Goal: Information Seeking & Learning: Understand process/instructions

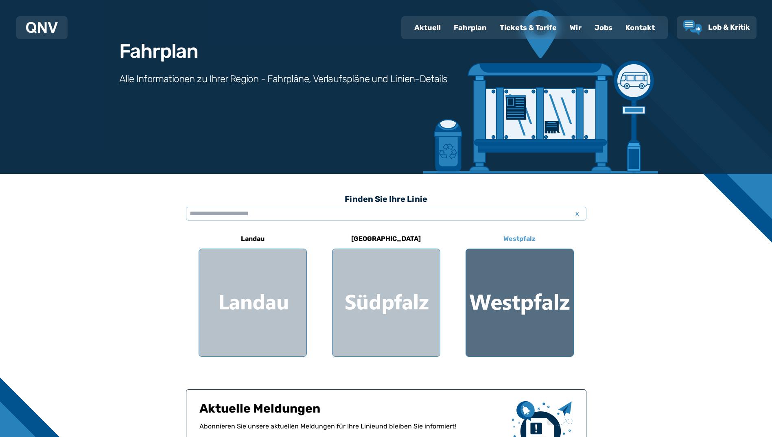
scroll to position [81, 0]
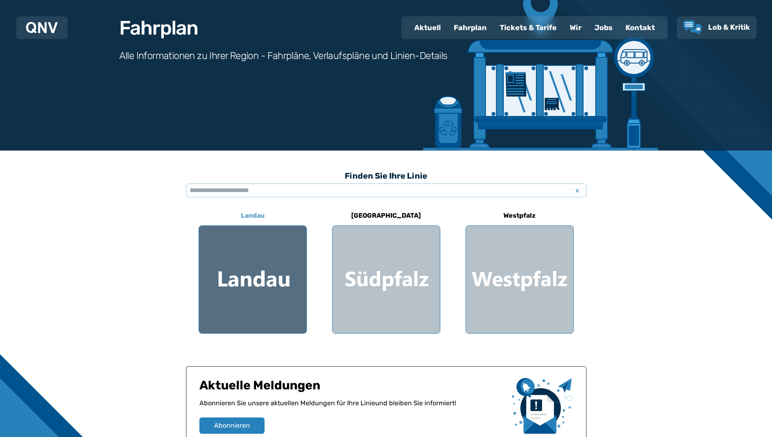
click at [243, 259] on div at bounding box center [252, 279] width 107 height 107
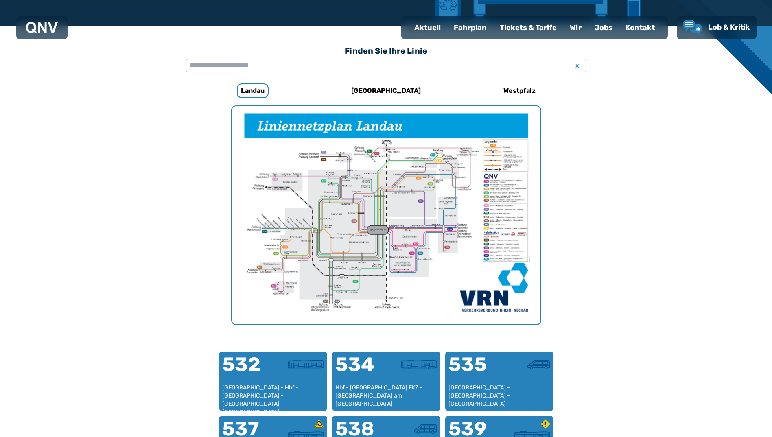
scroll to position [251, 0]
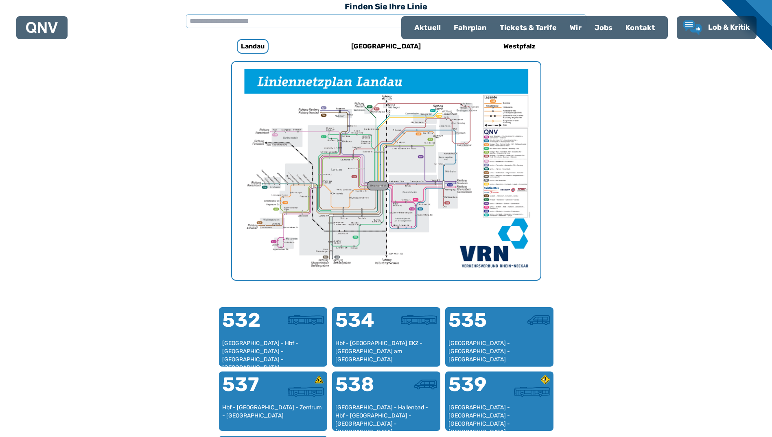
click at [372, 212] on img "1 von 1" at bounding box center [386, 171] width 308 height 218
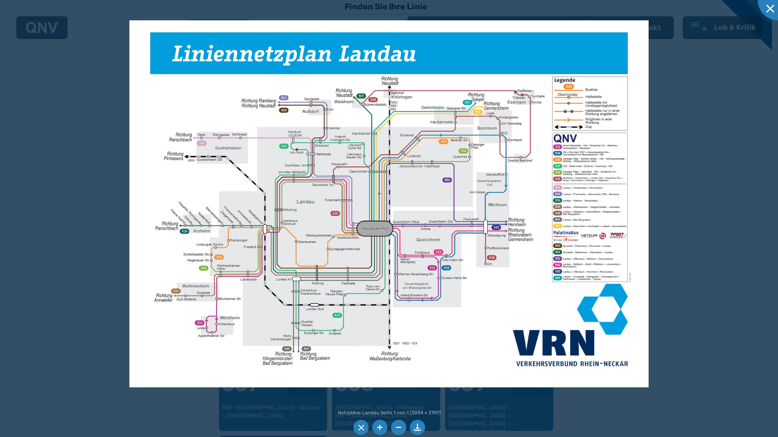
click at [597, 148] on img at bounding box center [388, 203] width 519 height 367
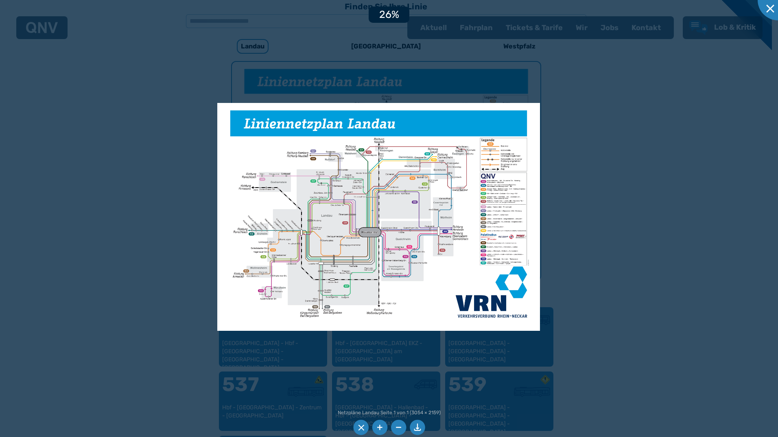
click at [567, 209] on div at bounding box center [389, 218] width 778 height 437
click at [768, 8] on div at bounding box center [777, 0] width 41 height 41
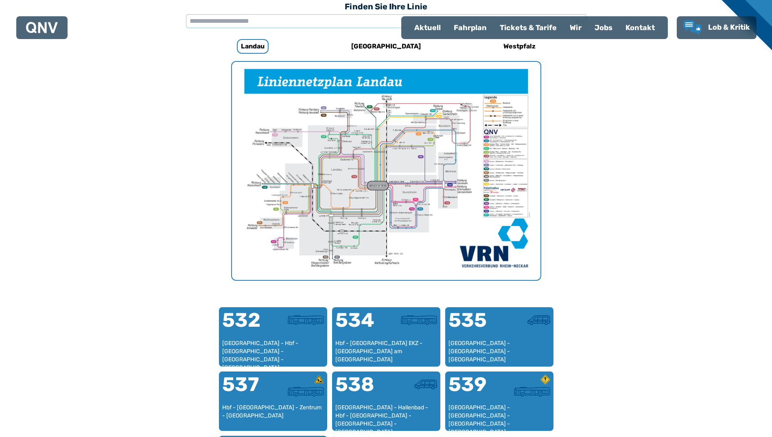
click at [460, 24] on div "Fahrplan" at bounding box center [470, 27] width 46 height 21
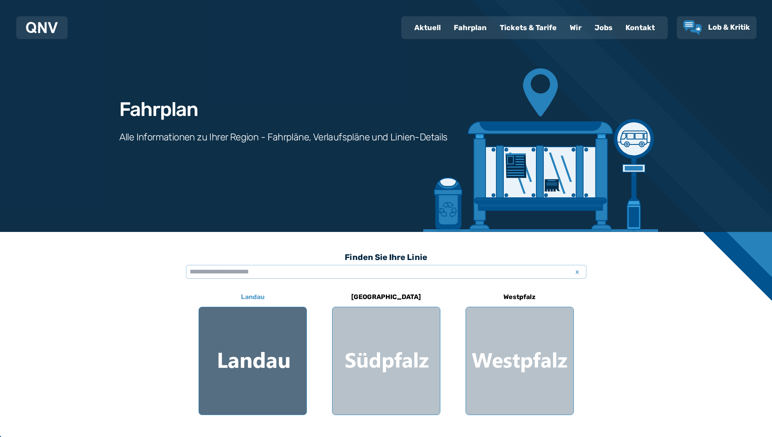
click at [266, 351] on div at bounding box center [252, 360] width 107 height 107
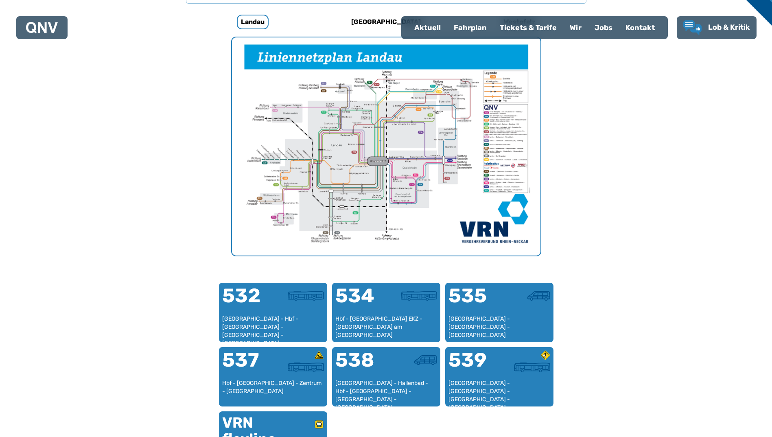
scroll to position [251, 0]
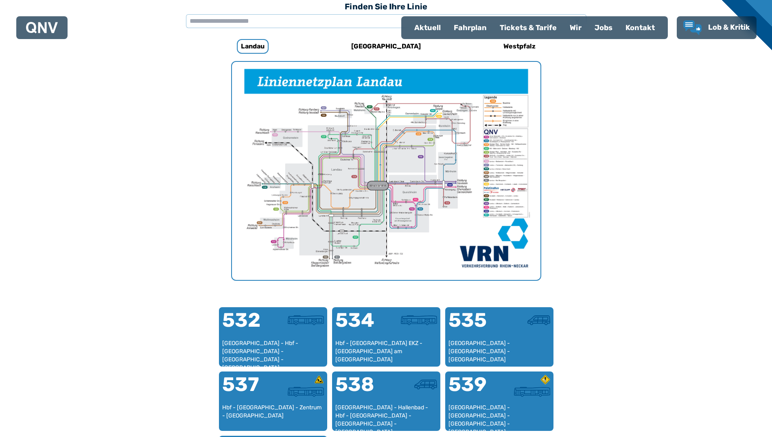
click at [284, 240] on img "1 von 1" at bounding box center [386, 171] width 308 height 218
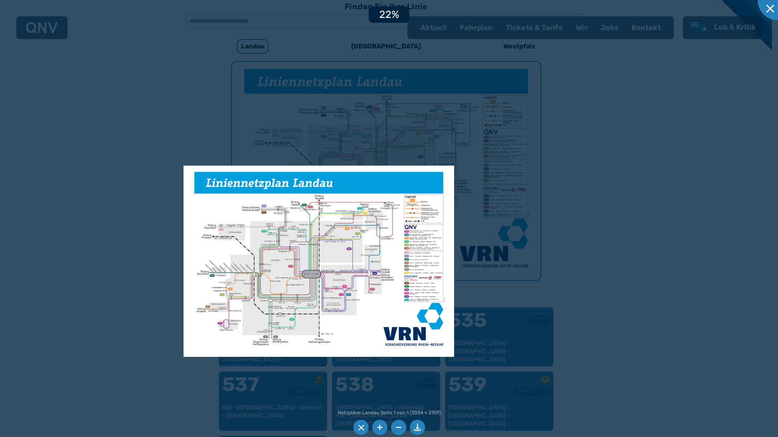
click at [558, 269] on div at bounding box center [389, 218] width 778 height 437
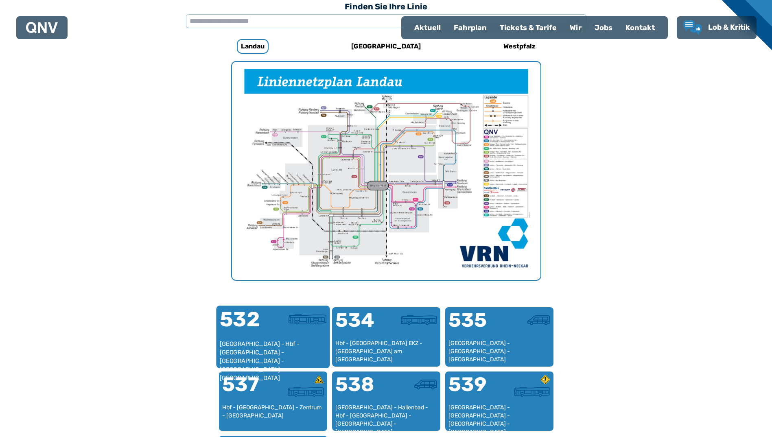
click at [281, 337] on div at bounding box center [299, 324] width 53 height 31
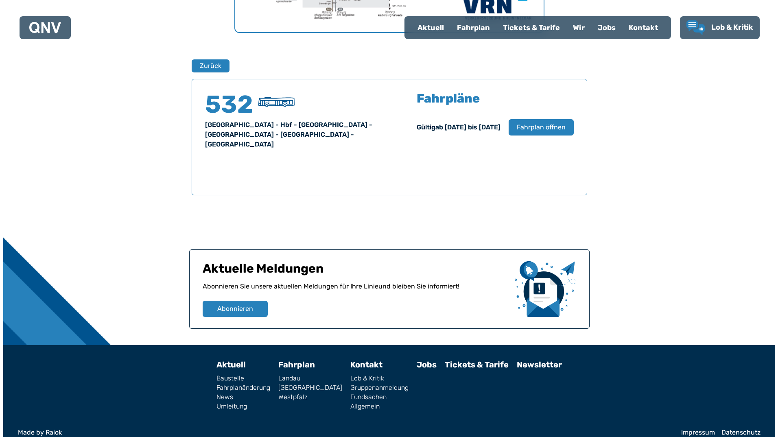
scroll to position [499, 0]
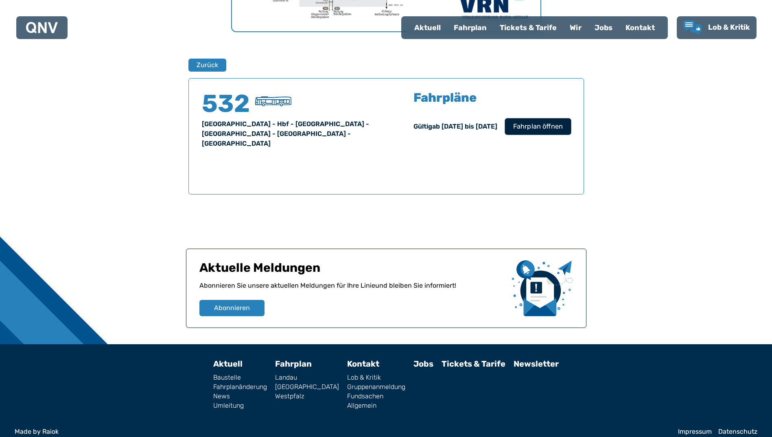
click at [528, 128] on span "Fahrplan öffnen" at bounding box center [538, 127] width 50 height 10
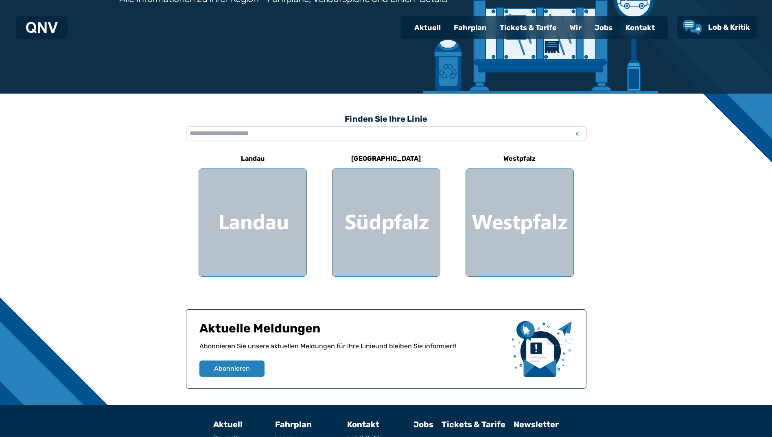
scroll to position [209, 0]
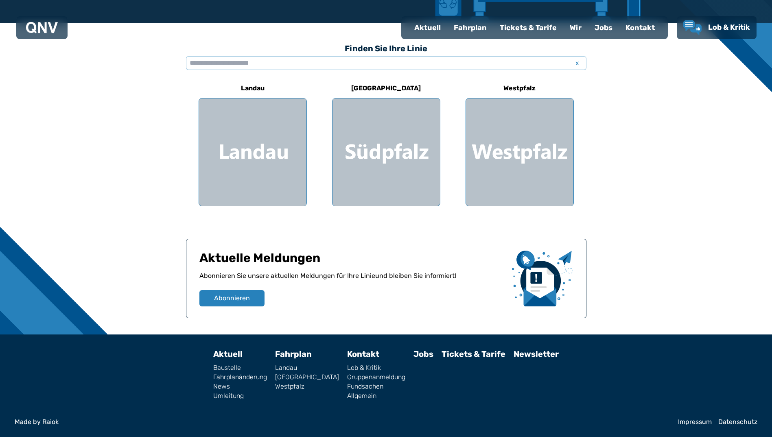
click at [355, 395] on link "Allgemein" at bounding box center [376, 396] width 58 height 7
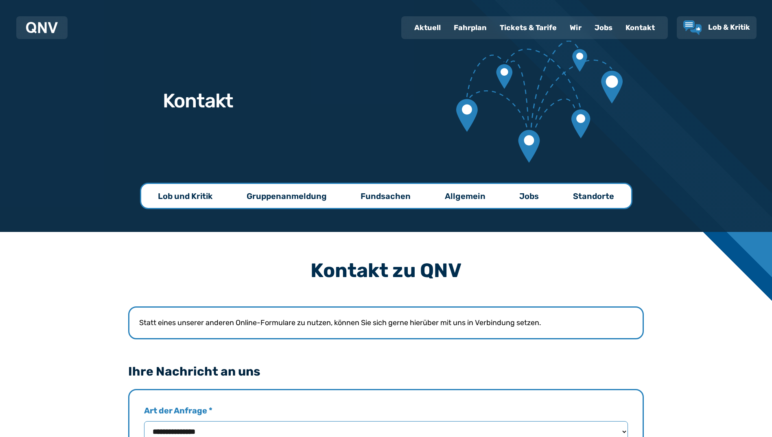
click at [639, 24] on div "Kontakt" at bounding box center [640, 27] width 42 height 21
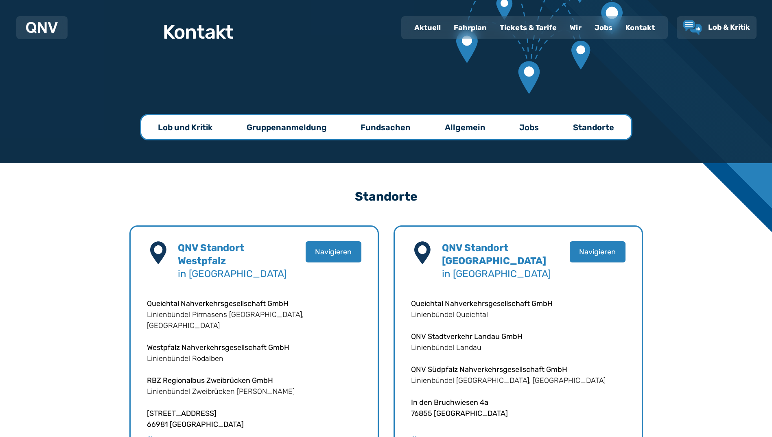
scroll to position [68, 0]
